Goal: Book appointment/travel/reservation

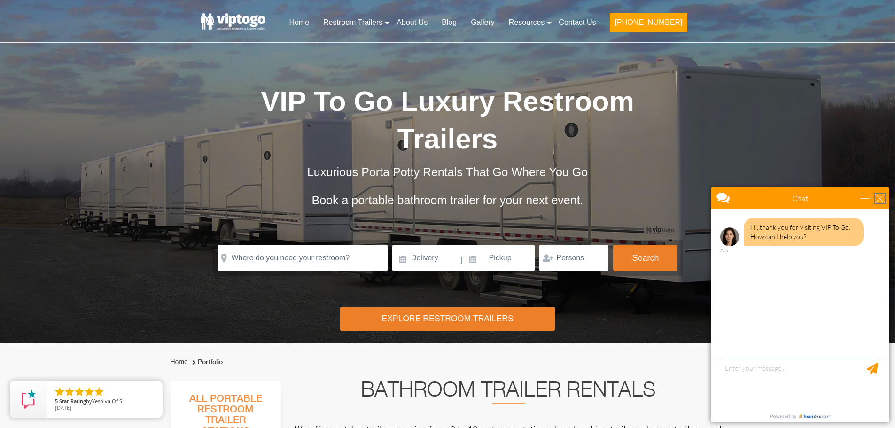
click at [882, 199] on div "close" at bounding box center [880, 198] width 9 height 9
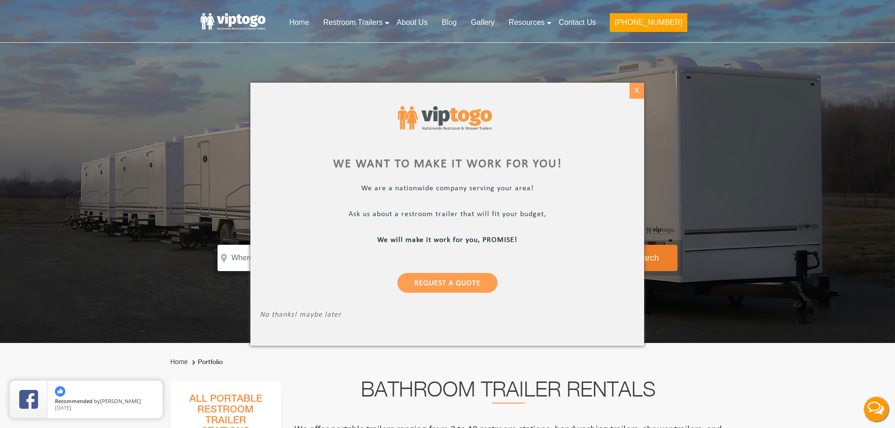
click at [636, 87] on div "X" at bounding box center [637, 91] width 15 height 16
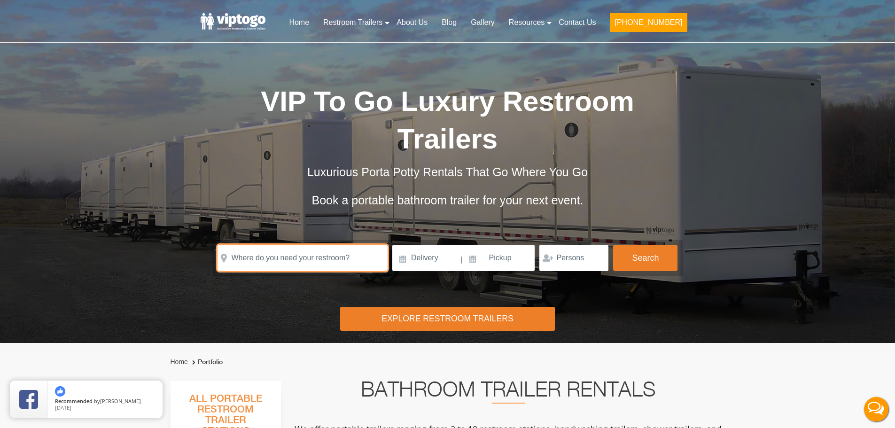
click at [255, 245] on input "text" at bounding box center [303, 258] width 170 height 26
paste input "[STREET_ADDRESS][US_STATE][US_STATE]"
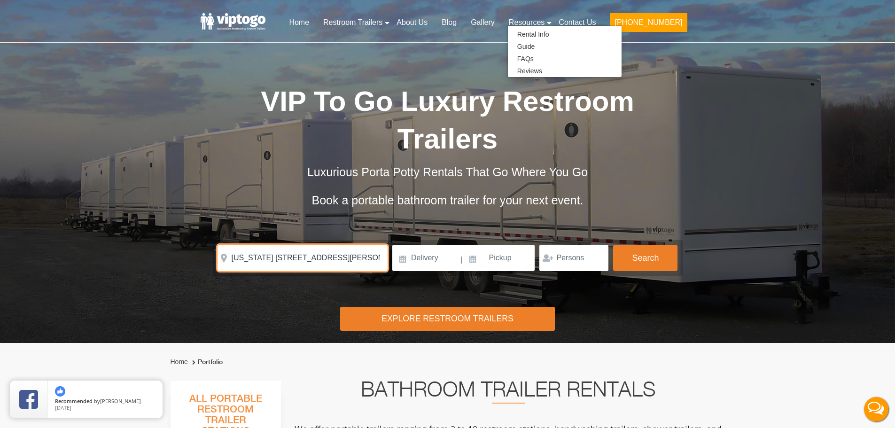
click at [262, 245] on input "[US_STATE] [STREET_ADDRESS][PERSON_NAME]" at bounding box center [303, 258] width 170 height 26
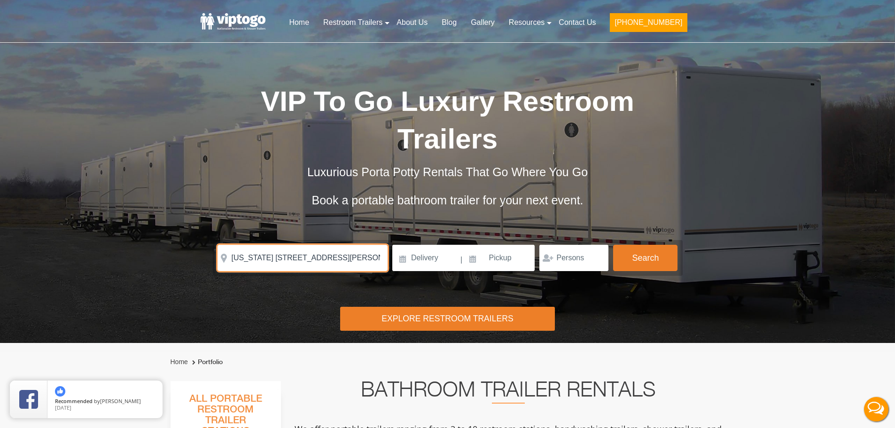
click at [262, 245] on input "[US_STATE] [STREET_ADDRESS][PERSON_NAME]" at bounding box center [303, 258] width 170 height 26
paste input "[STREET_ADDRESS][US_STATE][US_STATE]"
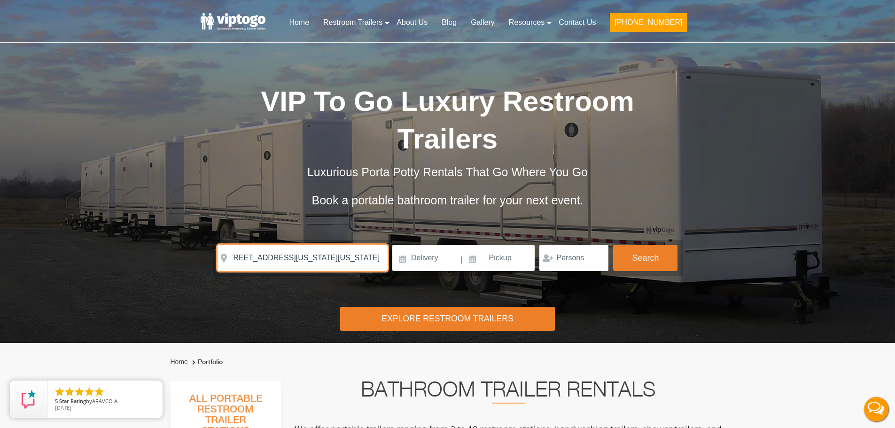
click at [269, 245] on input "[STREET_ADDRESS][US_STATE][US_STATE]" at bounding box center [303, 258] width 170 height 26
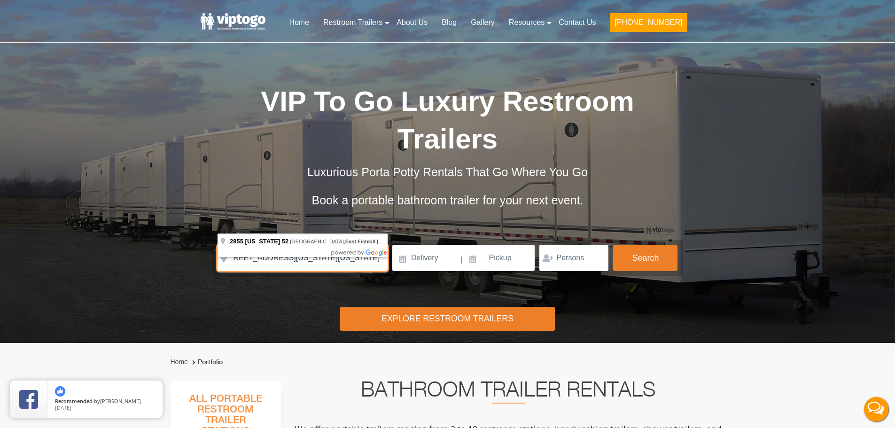
scroll to position [0, 0]
type input "[STREET_ADDRESS][US_STATE][US_STATE]"
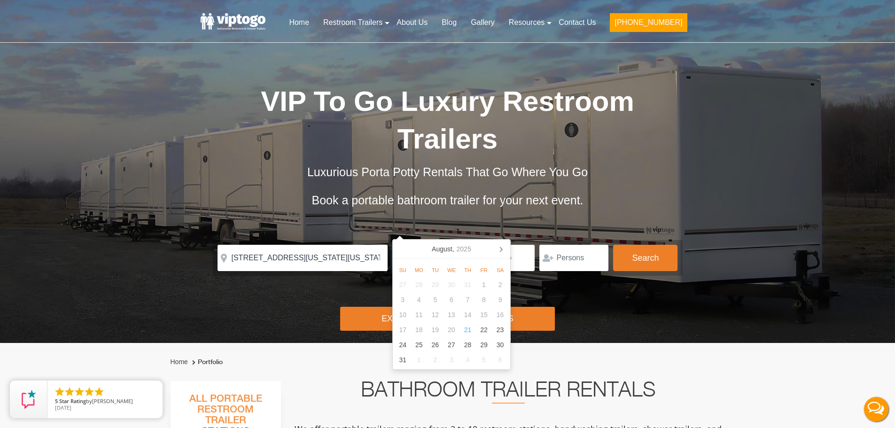
click at [428, 245] on input at bounding box center [425, 258] width 67 height 26
click at [506, 246] on icon at bounding box center [500, 249] width 15 height 15
click at [484, 315] on div "19" at bounding box center [484, 314] width 16 height 15
type input "[DATE]"
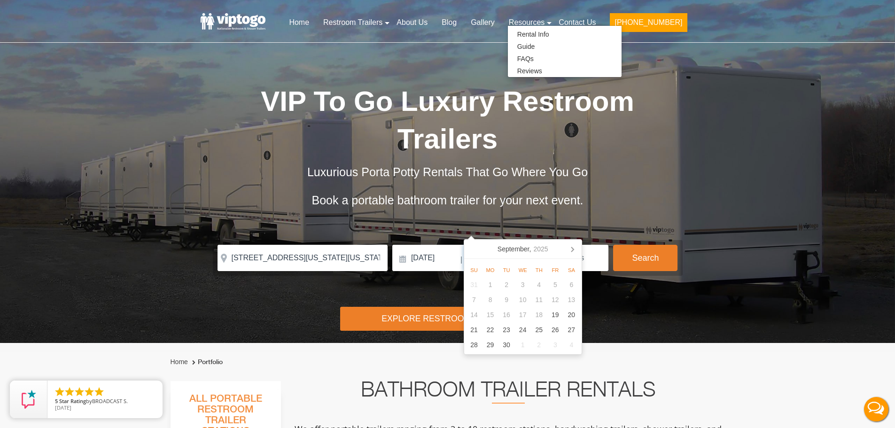
click at [498, 245] on input at bounding box center [499, 258] width 71 height 26
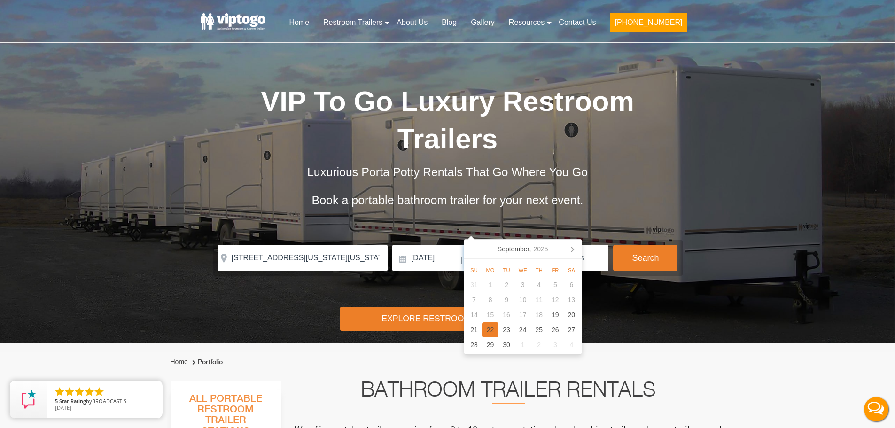
click at [492, 330] on div "22" at bounding box center [490, 329] width 16 height 15
type input "[DATE]"
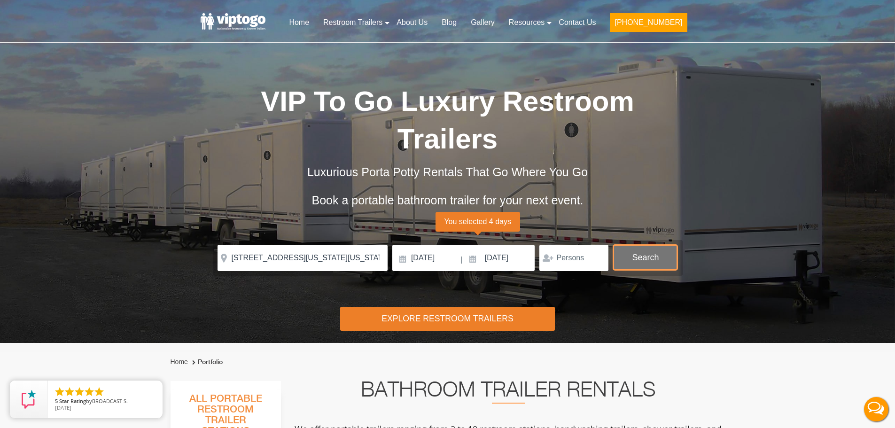
click at [634, 245] on button "Search" at bounding box center [645, 257] width 64 height 25
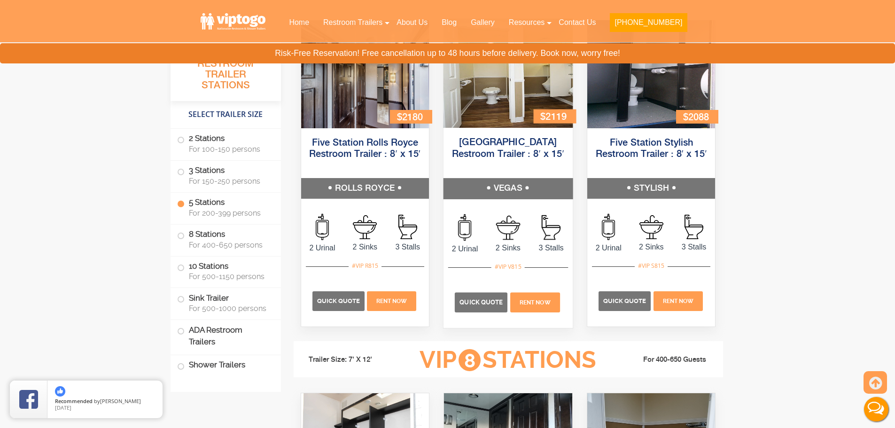
scroll to position [1462, 0]
